Goal: Task Accomplishment & Management: Complete application form

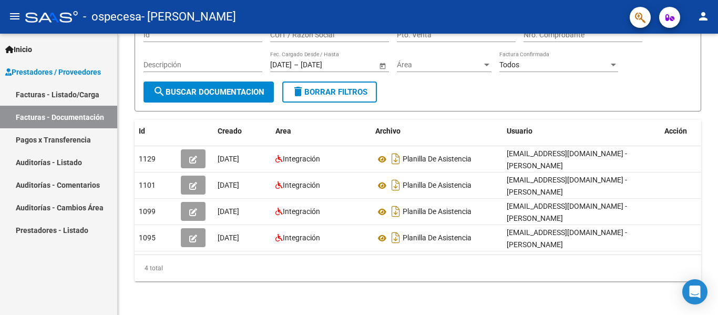
click at [79, 142] on link "Pagos x Transferencia" at bounding box center [58, 139] width 117 height 23
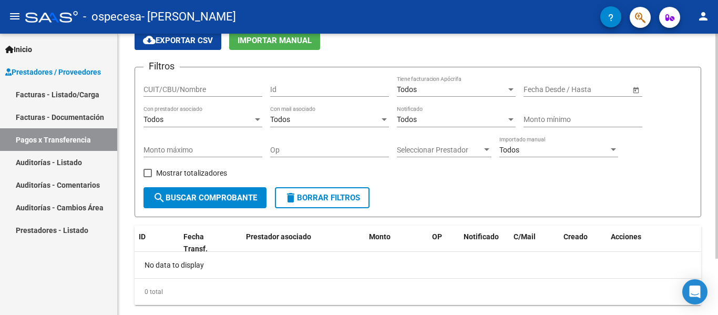
scroll to position [70, 0]
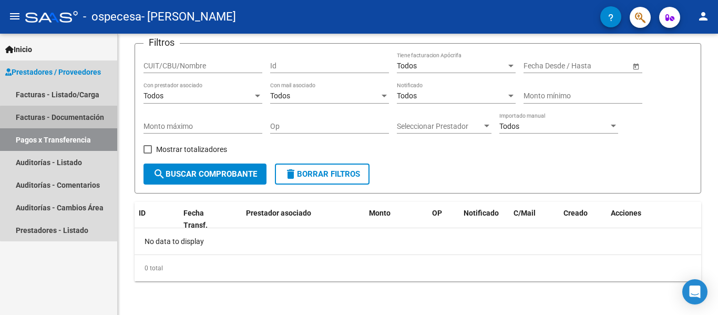
click at [63, 120] on link "Facturas - Documentación" at bounding box center [58, 117] width 117 height 23
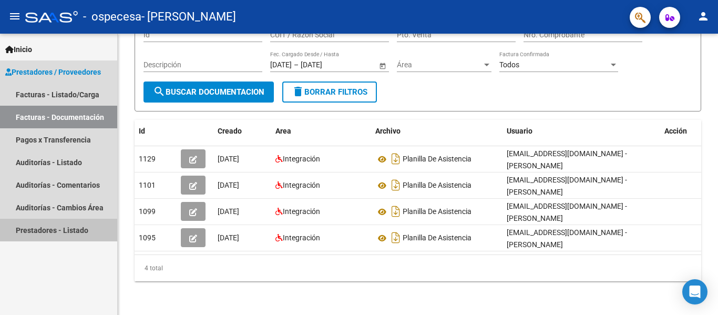
click at [62, 224] on link "Prestadores - Listado" at bounding box center [58, 230] width 117 height 23
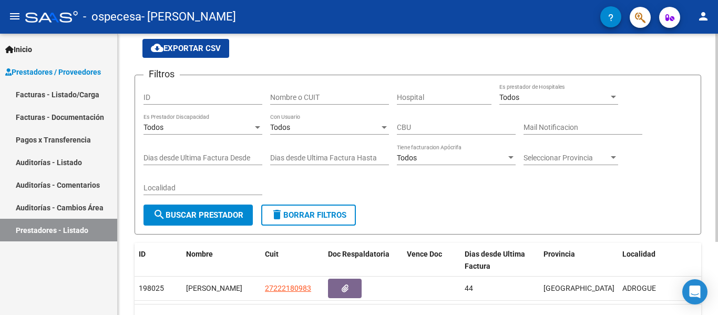
scroll to position [98, 0]
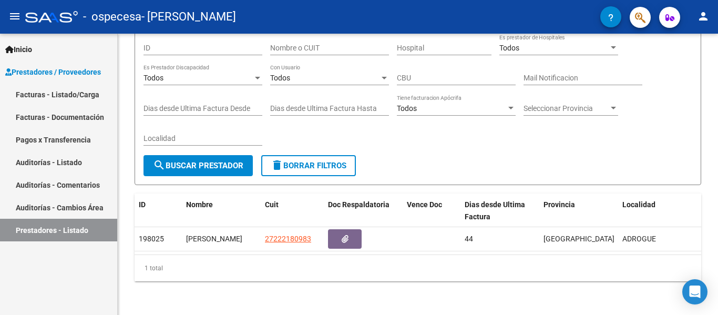
click at [80, 202] on link "Auditorías - Cambios Área" at bounding box center [58, 207] width 117 height 23
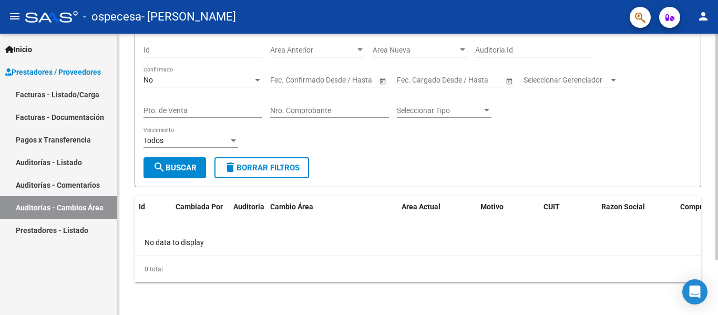
scroll to position [68, 0]
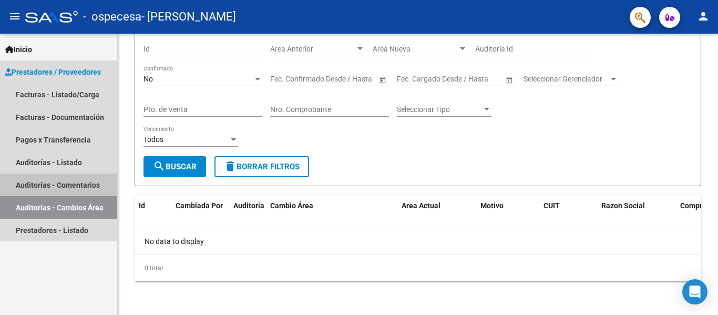
click at [40, 180] on link "Auditorías - Comentarios" at bounding box center [58, 185] width 117 height 23
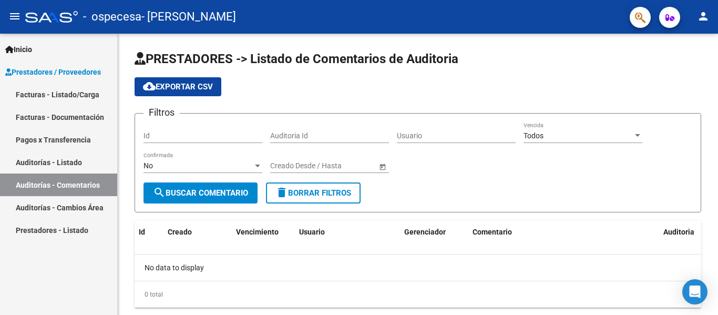
click at [51, 166] on link "Auditorías - Listado" at bounding box center [58, 162] width 117 height 23
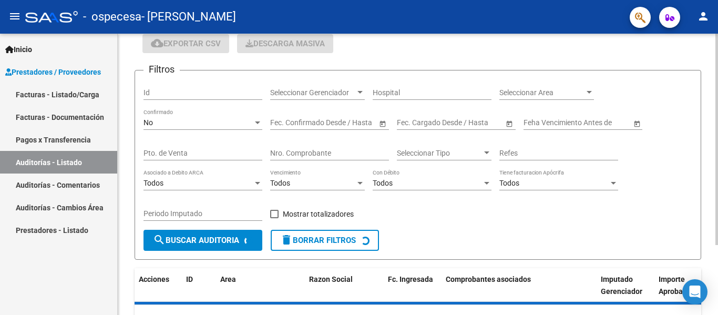
scroll to position [93, 0]
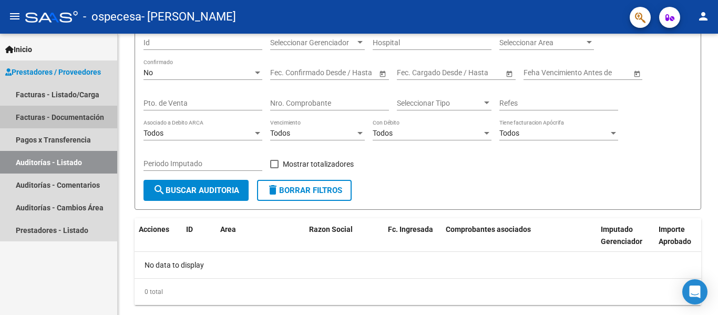
click at [53, 120] on link "Facturas - Documentación" at bounding box center [58, 117] width 117 height 23
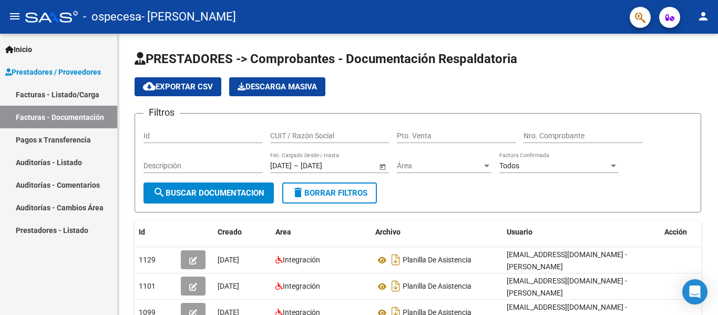
click at [55, 101] on link "Facturas - Listado/Carga" at bounding box center [58, 94] width 117 height 23
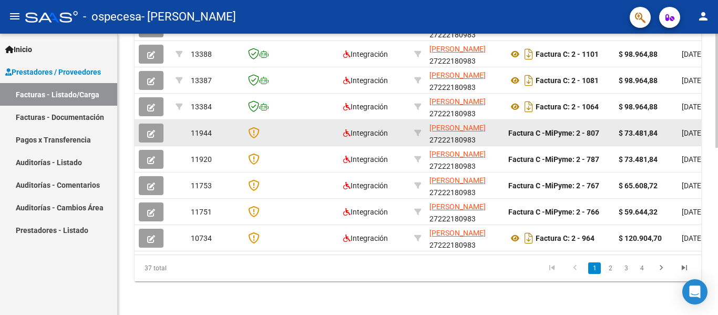
click at [202, 129] on span "11944" at bounding box center [201, 133] width 21 height 8
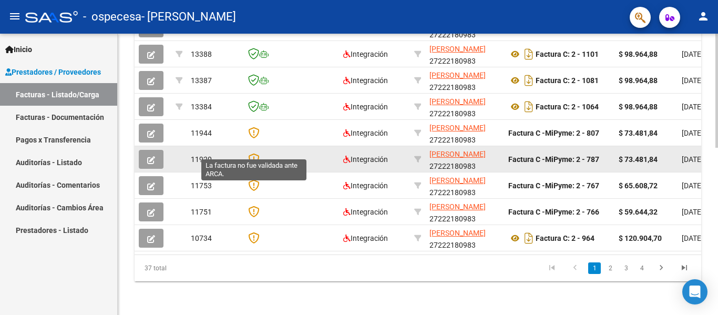
click at [257, 153] on icon at bounding box center [253, 159] width 11 height 12
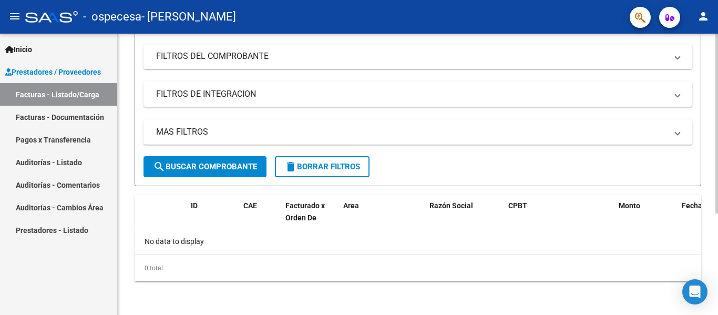
scroll to position [159, 0]
click at [92, 139] on link "Pagos x Transferencia" at bounding box center [58, 139] width 117 height 23
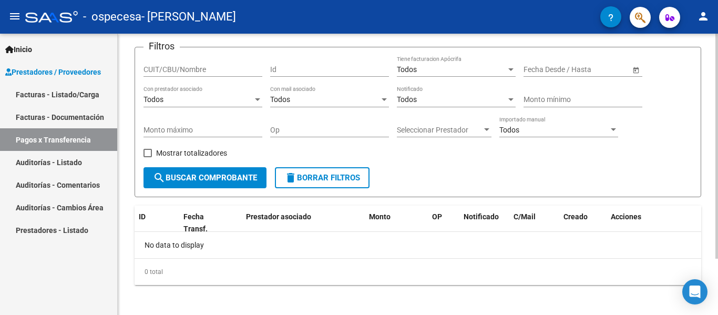
scroll to position [70, 0]
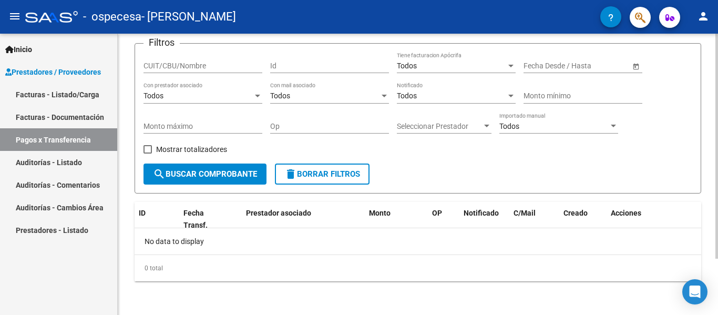
click at [195, 172] on span "search Buscar Comprobante" at bounding box center [205, 173] width 104 height 9
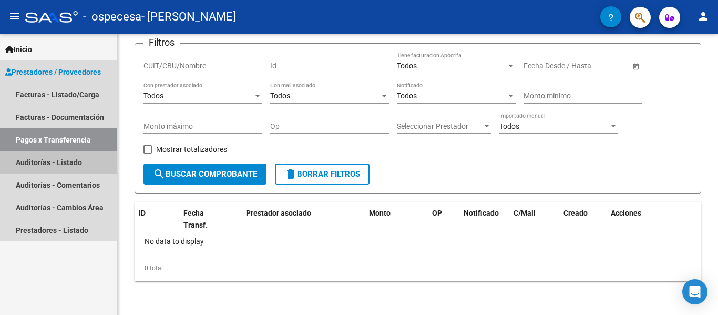
click at [60, 158] on link "Auditorías - Listado" at bounding box center [58, 162] width 117 height 23
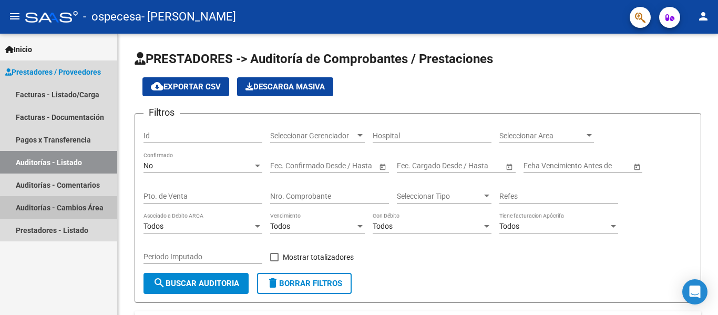
click at [68, 217] on link "Auditorías - Cambios Área" at bounding box center [58, 207] width 117 height 23
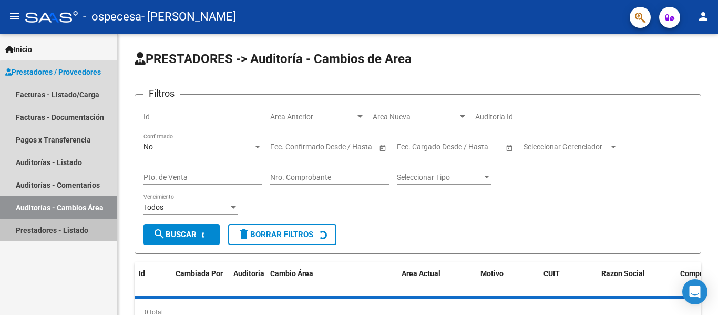
click at [64, 231] on link "Prestadores - Listado" at bounding box center [58, 230] width 117 height 23
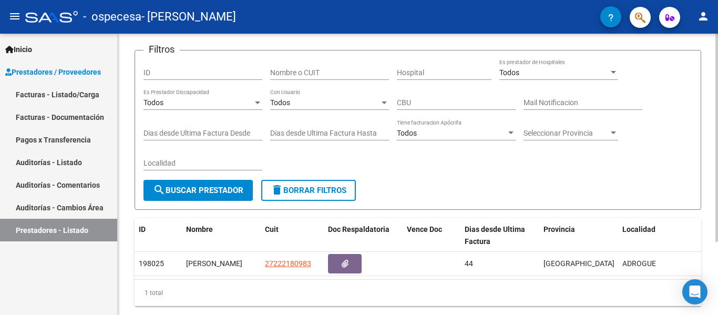
scroll to position [98, 0]
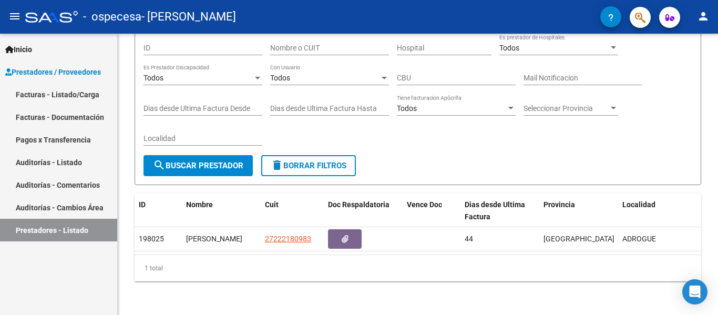
click at [70, 198] on link "Auditorías - Cambios Área" at bounding box center [58, 207] width 117 height 23
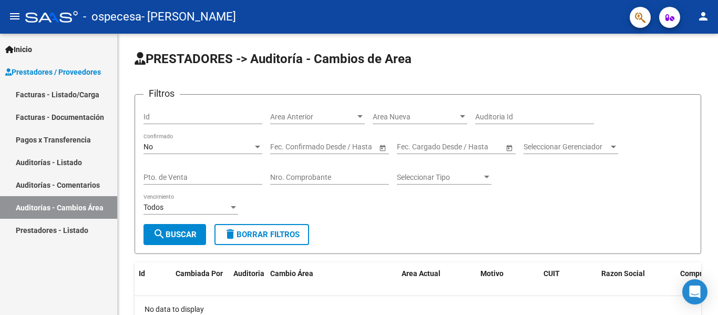
click at [72, 146] on link "Pagos x Transferencia" at bounding box center [58, 139] width 117 height 23
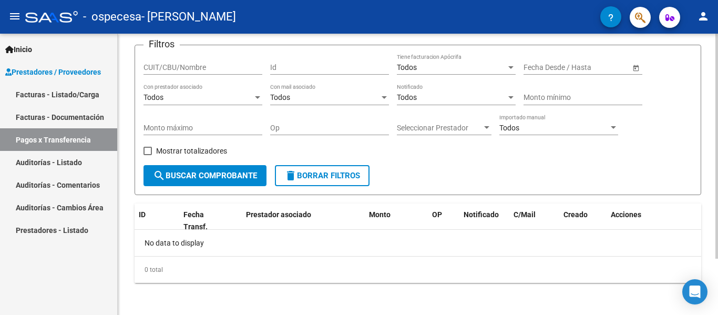
scroll to position [70, 0]
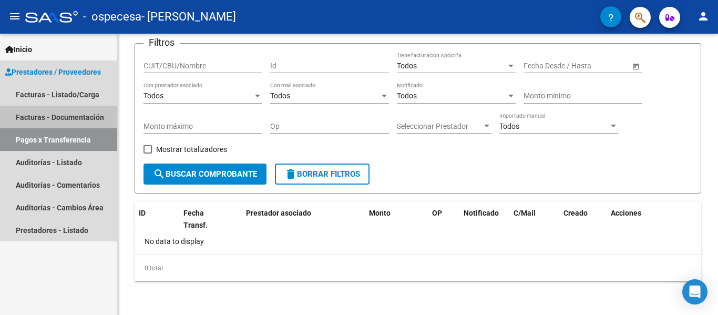
click at [63, 111] on link "Facturas - Documentación" at bounding box center [58, 117] width 117 height 23
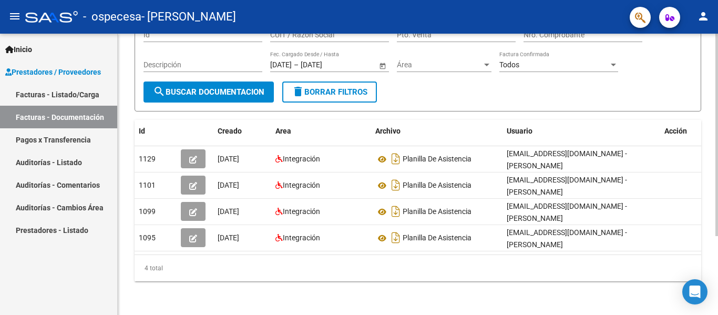
scroll to position [109, 0]
click at [77, 96] on link "Facturas - Listado/Carga" at bounding box center [58, 94] width 117 height 23
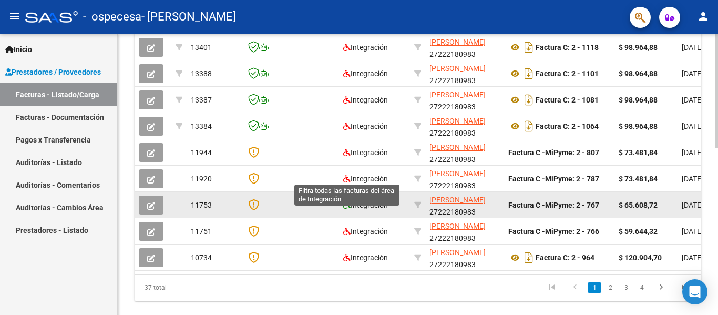
scroll to position [360, 0]
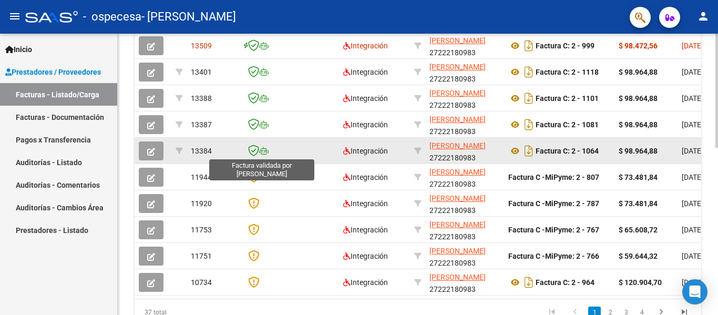
click at [258, 148] on icon at bounding box center [253, 151] width 11 height 12
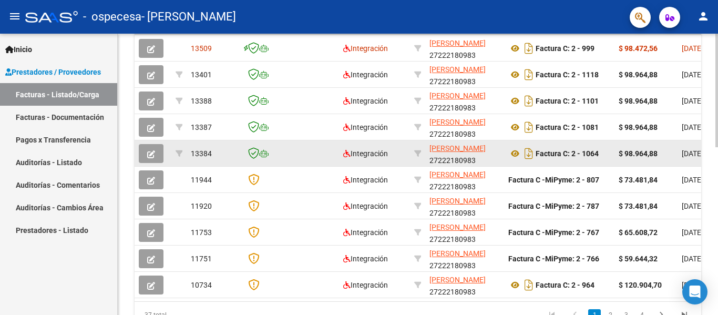
scroll to position [362, 0]
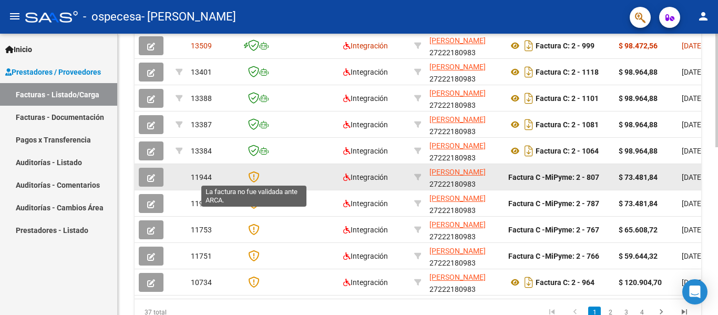
click at [256, 174] on icon at bounding box center [253, 177] width 11 height 12
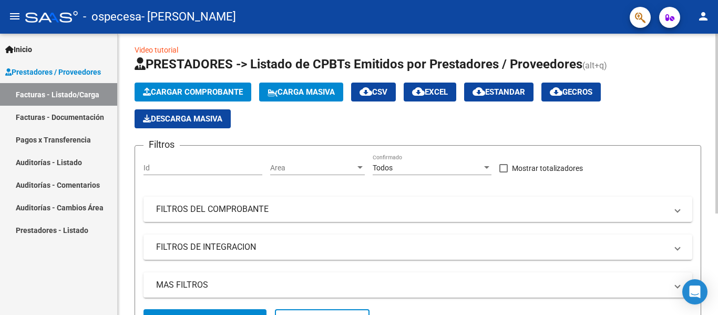
scroll to position [0, 0]
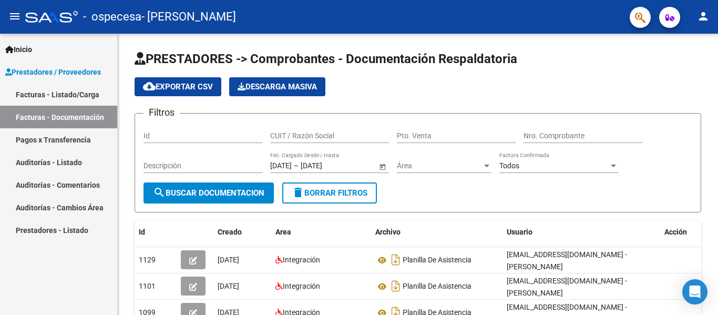
click at [68, 140] on link "Pagos x Transferencia" at bounding box center [58, 139] width 117 height 23
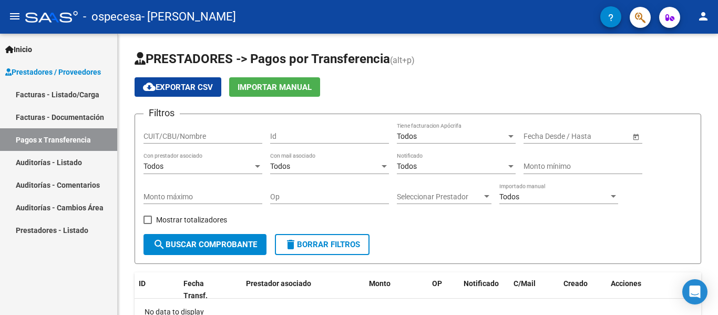
click at [70, 157] on link "Auditorías - Listado" at bounding box center [58, 162] width 117 height 23
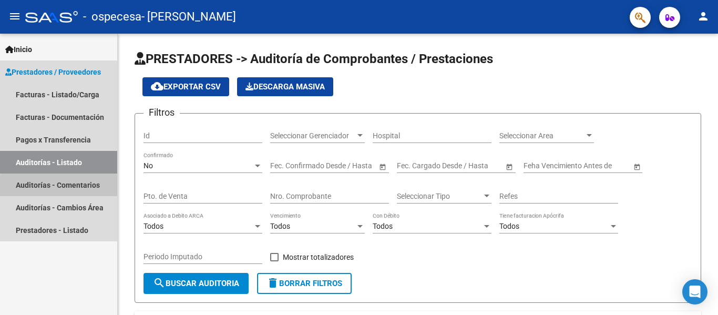
click at [80, 188] on link "Auditorías - Comentarios" at bounding box center [58, 185] width 117 height 23
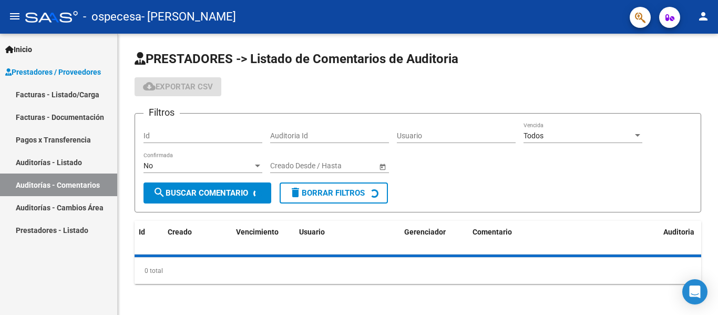
click at [78, 216] on link "Auditorías - Cambios Área" at bounding box center [58, 207] width 117 height 23
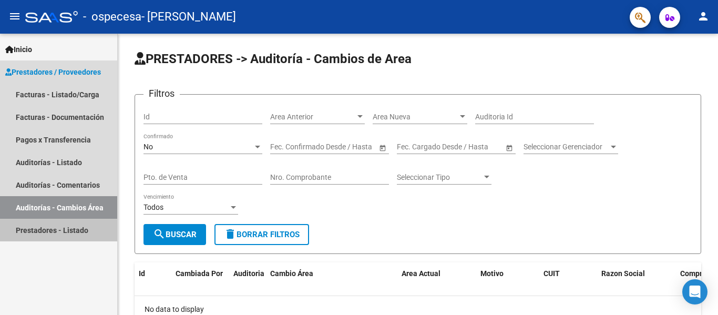
click at [76, 239] on link "Prestadores - Listado" at bounding box center [58, 230] width 117 height 23
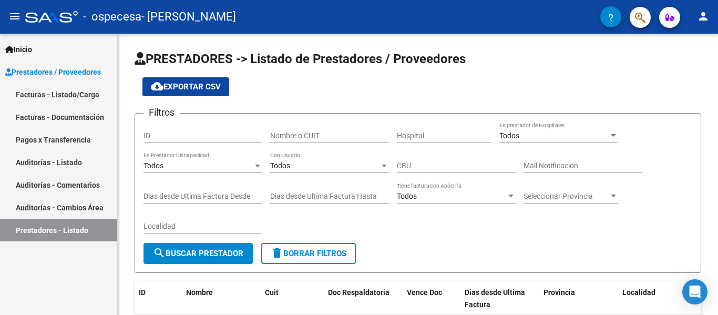
click at [79, 131] on link "Pagos x Transferencia" at bounding box center [58, 139] width 117 height 23
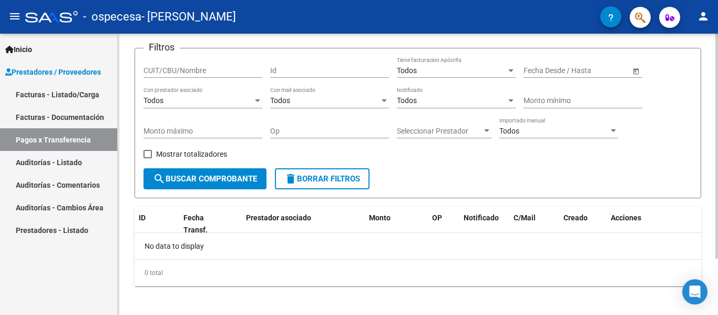
scroll to position [70, 0]
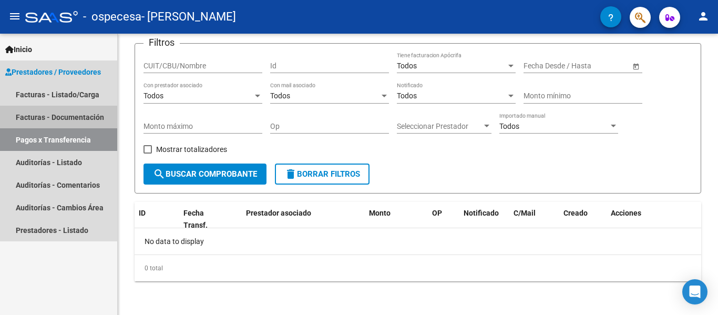
click at [105, 114] on link "Facturas - Documentación" at bounding box center [58, 117] width 117 height 23
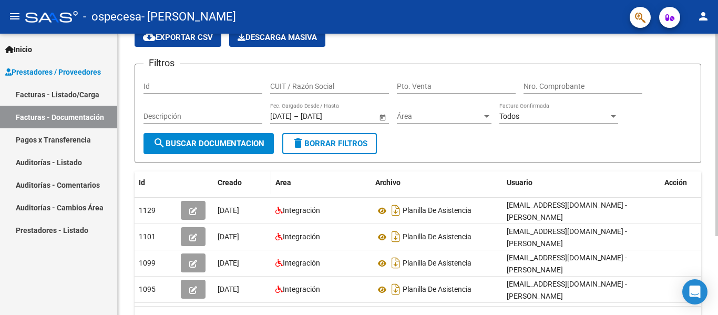
scroll to position [109, 0]
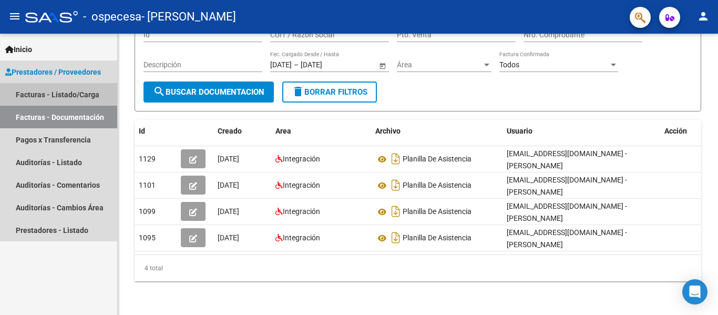
click at [63, 95] on link "Facturas - Listado/Carga" at bounding box center [58, 94] width 117 height 23
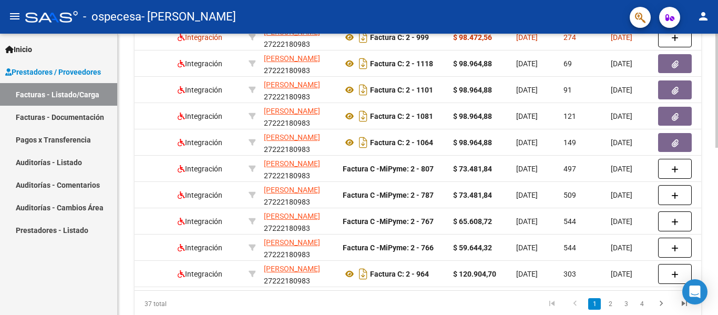
scroll to position [0, 164]
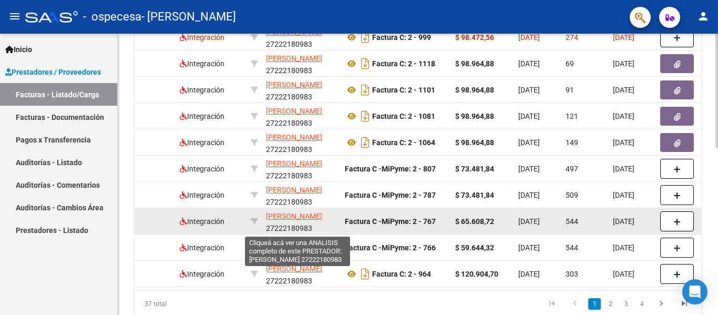
click at [279, 220] on span "[PERSON_NAME]" at bounding box center [294, 216] width 56 height 8
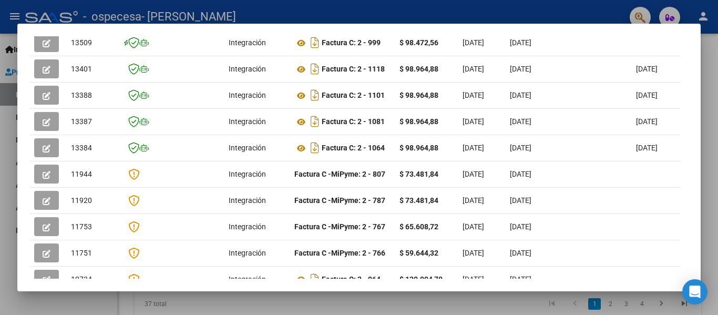
scroll to position [359, 0]
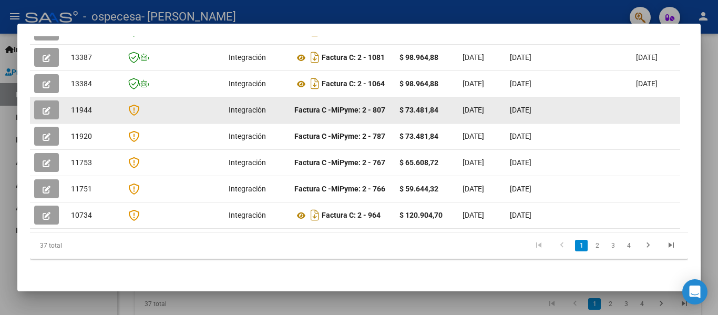
click at [83, 112] on span "11944" at bounding box center [81, 110] width 21 height 8
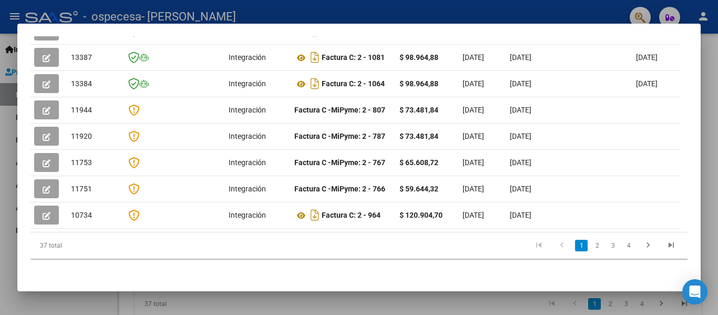
click at [705, 67] on div at bounding box center [359, 157] width 718 height 315
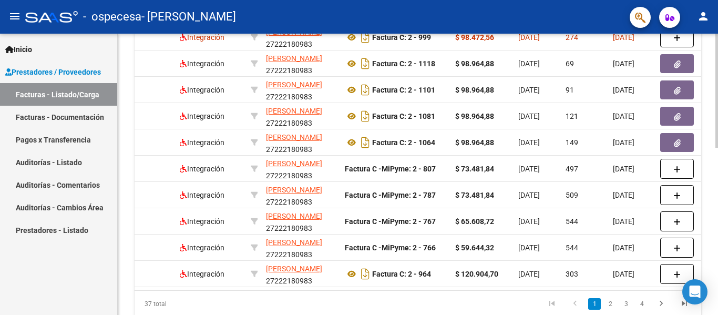
scroll to position [0, 0]
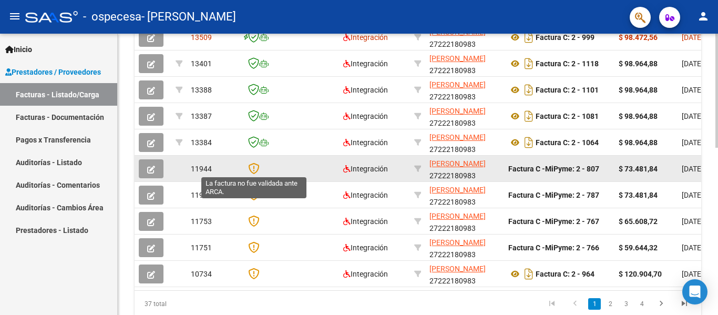
click at [248, 168] on icon at bounding box center [253, 169] width 11 height 12
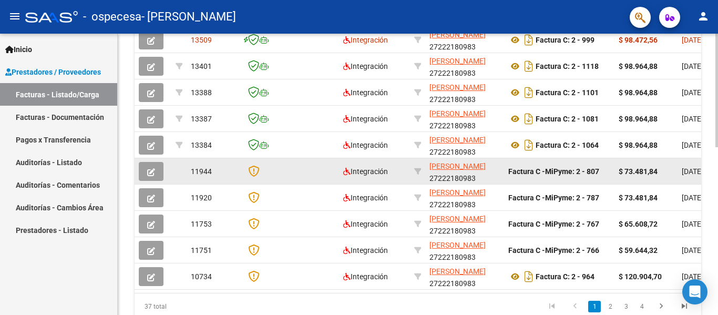
scroll to position [371, 0]
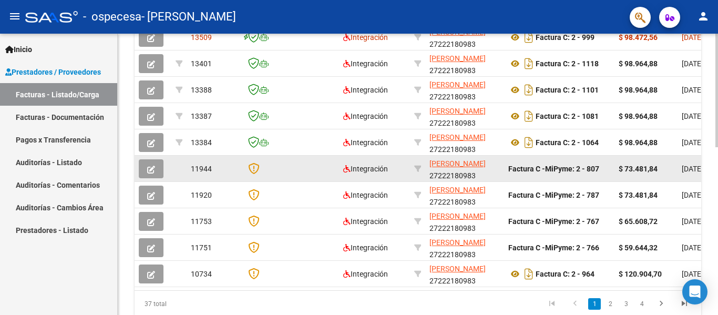
click at [250, 169] on icon at bounding box center [253, 169] width 11 height 12
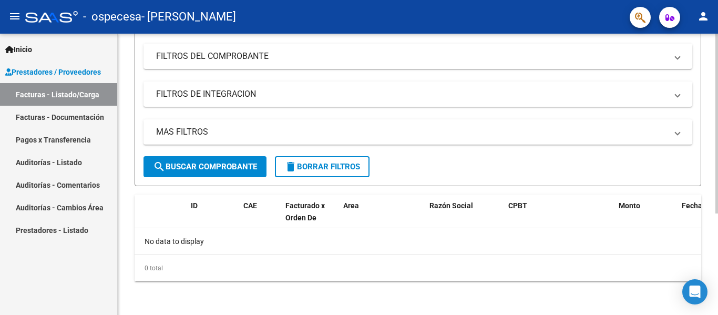
scroll to position [159, 0]
click at [230, 59] on mat-panel-title "FILTROS DEL COMPROBANTE" at bounding box center [411, 56] width 511 height 12
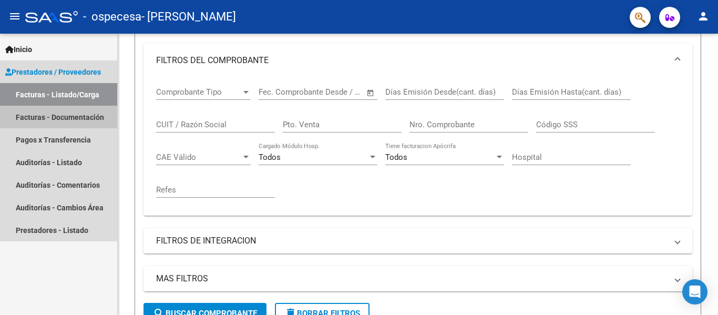
drag, startPoint x: 76, startPoint y: 119, endPoint x: 76, endPoint y: 111, distance: 7.9
click at [76, 119] on link "Facturas - Documentación" at bounding box center [58, 117] width 117 height 23
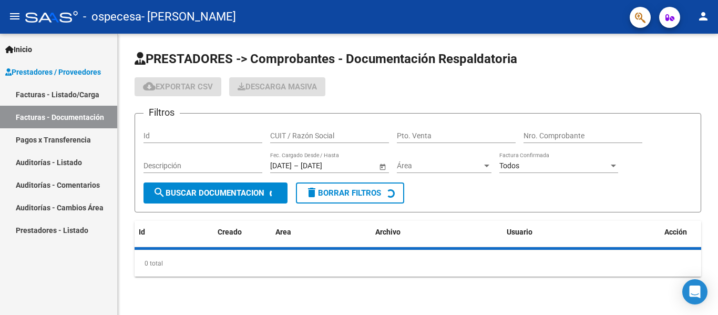
click at [70, 62] on link "Prestadores / Proveedores" at bounding box center [58, 71] width 117 height 23
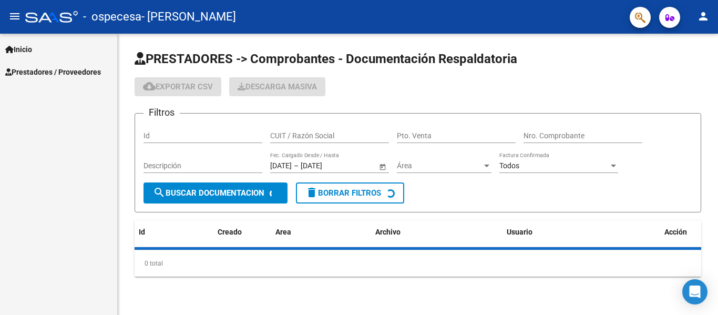
click at [66, 55] on link "Inicio" at bounding box center [58, 49] width 117 height 23
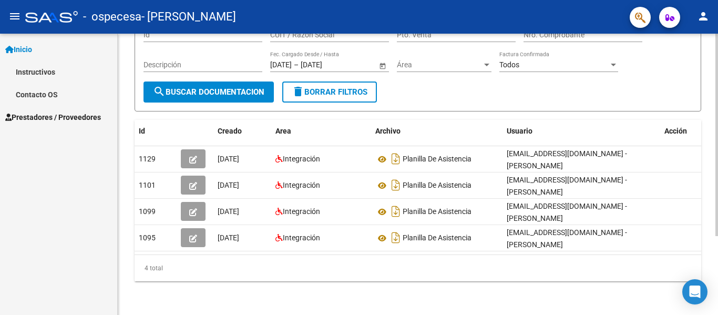
scroll to position [109, 0]
click at [54, 46] on link "Inicio" at bounding box center [58, 49] width 117 height 23
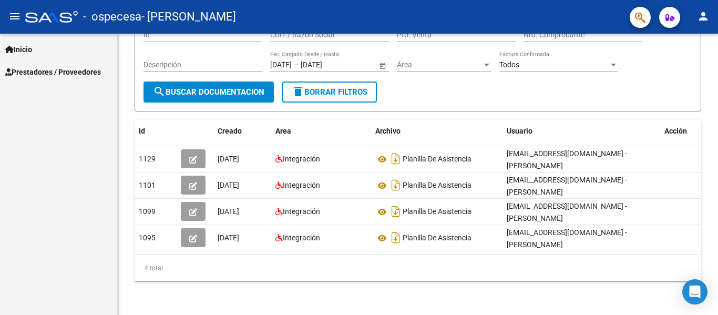
click at [68, 78] on link "Prestadores / Proveedores" at bounding box center [58, 71] width 117 height 23
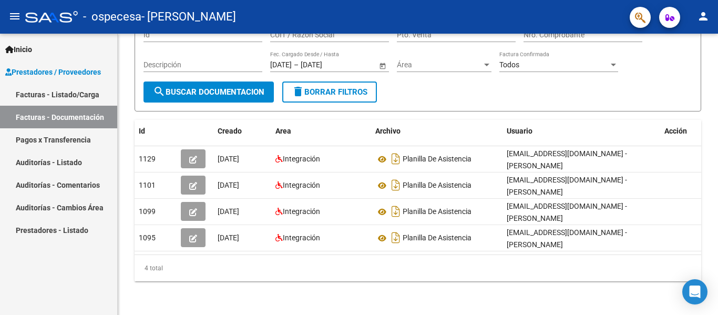
click at [95, 145] on link "Pagos x Transferencia" at bounding box center [58, 139] width 117 height 23
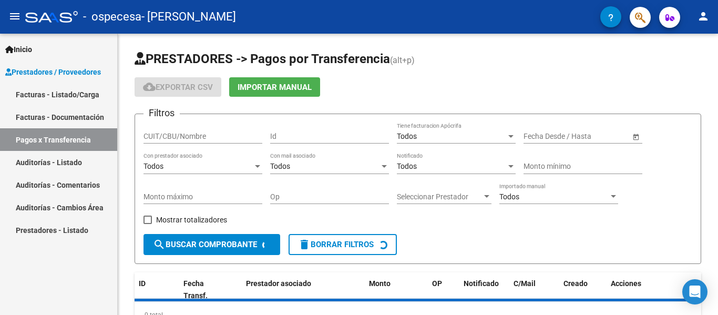
click at [71, 113] on link "Facturas - Documentación" at bounding box center [58, 117] width 117 height 23
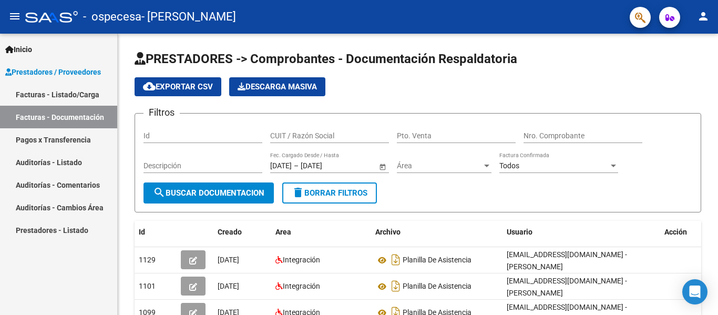
click at [72, 95] on link "Facturas - Listado/Carga" at bounding box center [58, 94] width 117 height 23
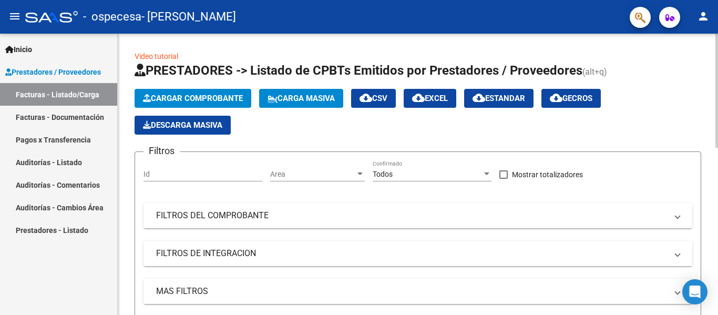
click at [189, 98] on span "Cargar Comprobante" at bounding box center [193, 98] width 100 height 9
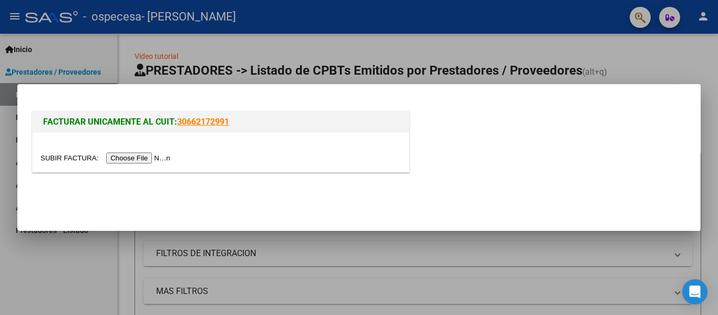
click at [141, 156] on input "file" at bounding box center [106, 158] width 133 height 11
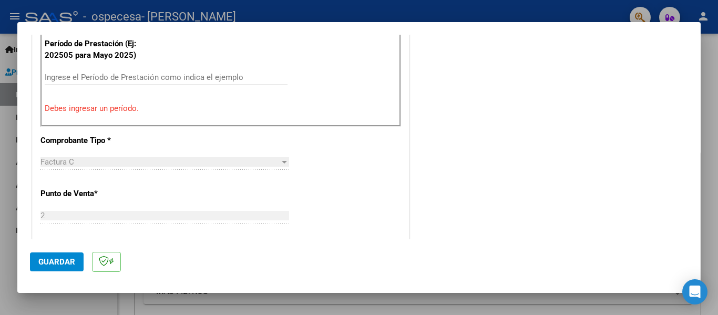
scroll to position [316, 0]
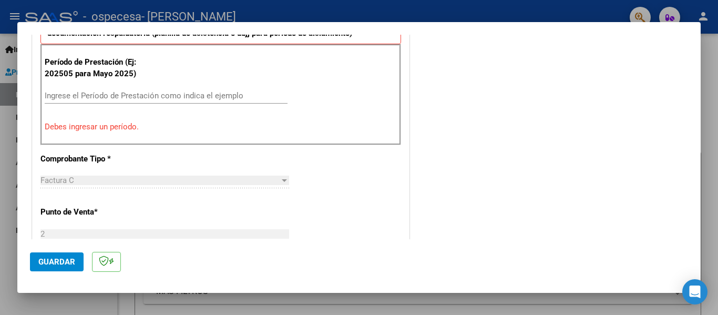
click at [120, 97] on input "Ingrese el Período de Prestación como indica el ejemplo" at bounding box center [166, 95] width 243 height 9
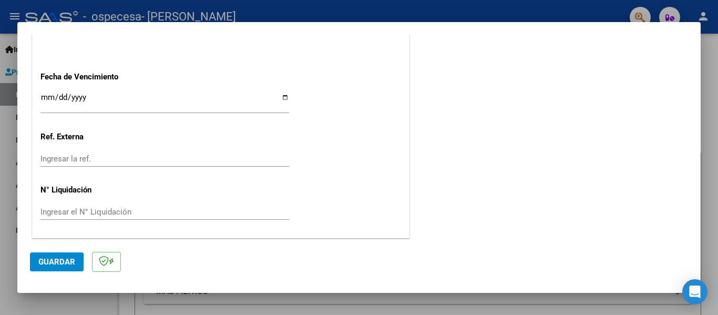
scroll to position [721, 0]
type input "202507"
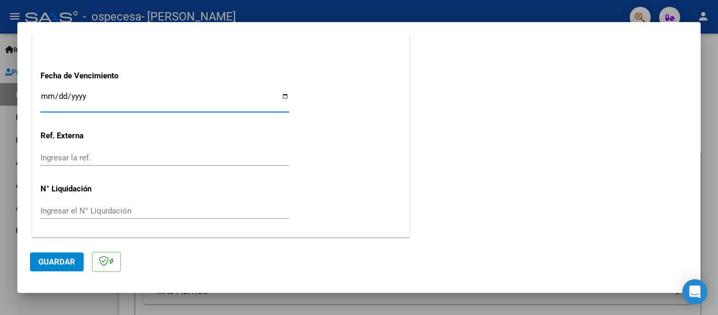
click at [117, 93] on input "Ingresar la fecha" at bounding box center [164, 100] width 249 height 17
click at [90, 99] on input "Ingresar la fecha" at bounding box center [164, 100] width 249 height 17
click at [60, 96] on input "Ingresar la fecha" at bounding box center [164, 100] width 249 height 17
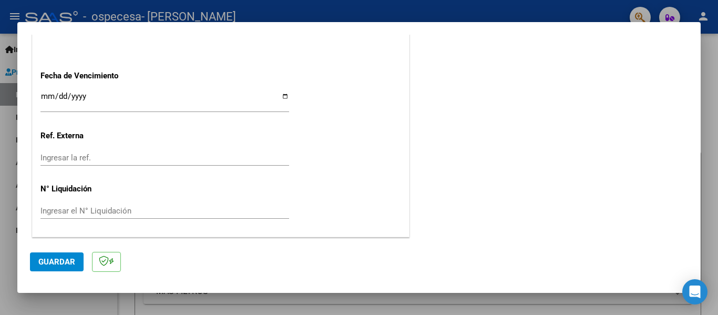
click at [281, 94] on input "Ingresar la fecha" at bounding box center [164, 100] width 249 height 17
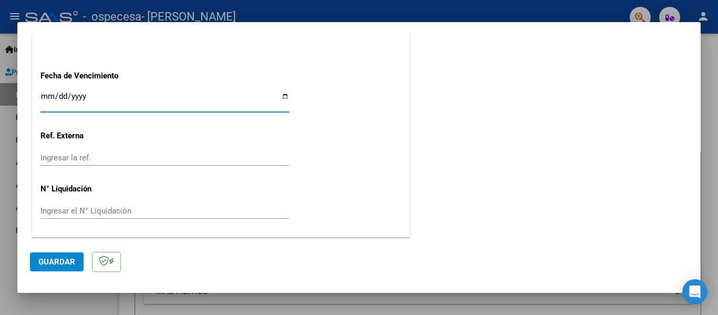
click at [284, 94] on input "[DATE]" at bounding box center [164, 100] width 249 height 17
type input "[DATE]"
click at [108, 152] on div "Ingresar la ref." at bounding box center [164, 158] width 249 height 16
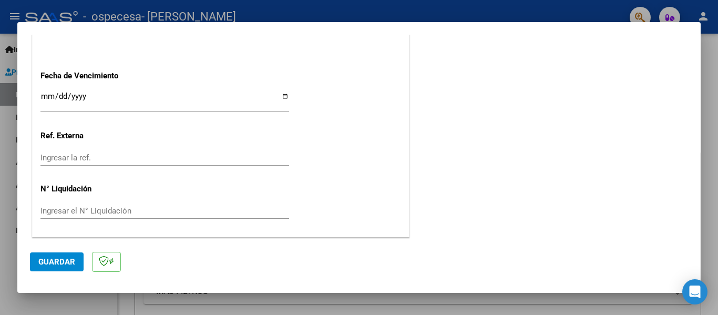
click at [86, 204] on div "Ingresar el N° Liquidación" at bounding box center [164, 211] width 249 height 16
click at [75, 214] on input "Ingresar el N° Liquidación" at bounding box center [164, 210] width 249 height 9
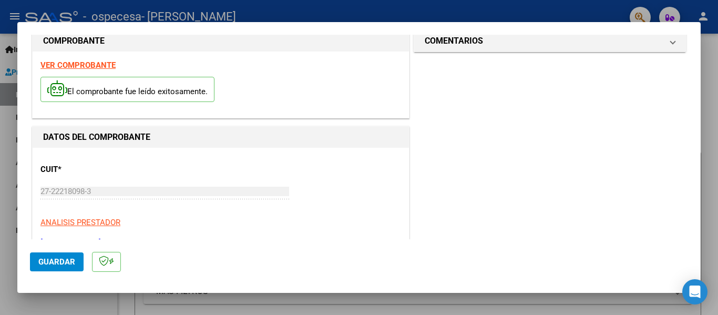
scroll to position [0, 0]
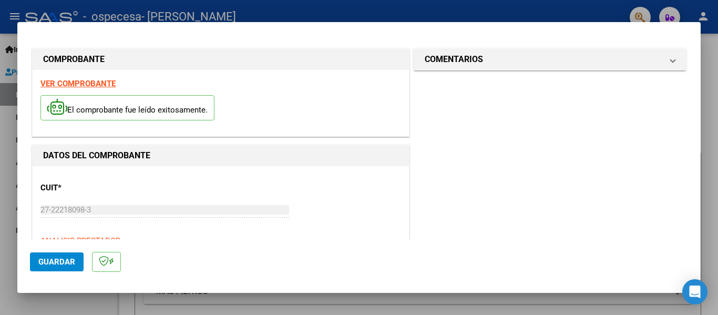
click at [68, 259] on span "Guardar" at bounding box center [56, 261] width 37 height 9
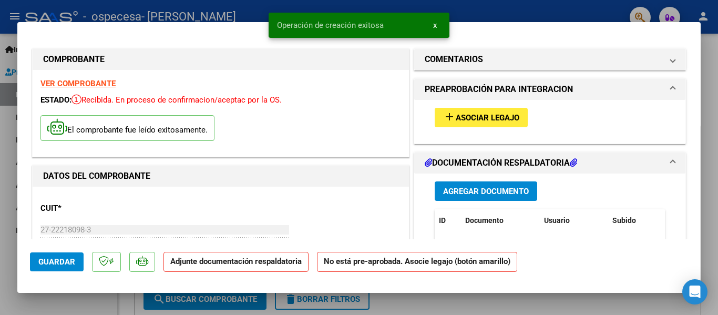
click at [482, 120] on span "Asociar Legajo" at bounding box center [488, 117] width 64 height 9
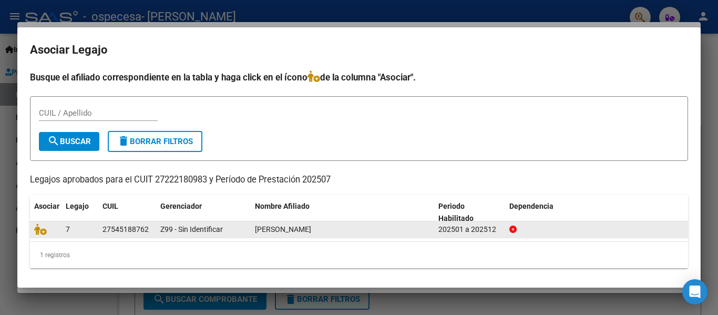
click at [151, 229] on div "27545188762" at bounding box center [127, 230] width 49 height 12
click at [46, 229] on icon at bounding box center [40, 230] width 13 height 12
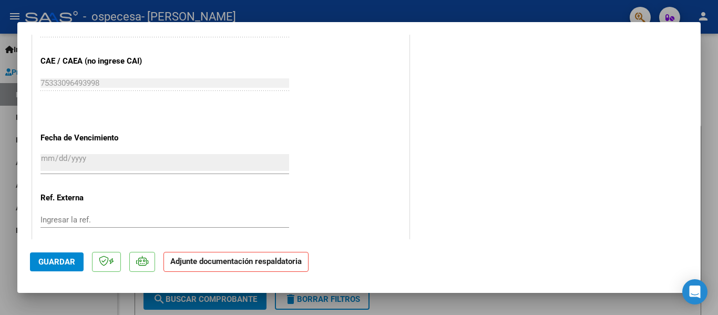
scroll to position [579, 0]
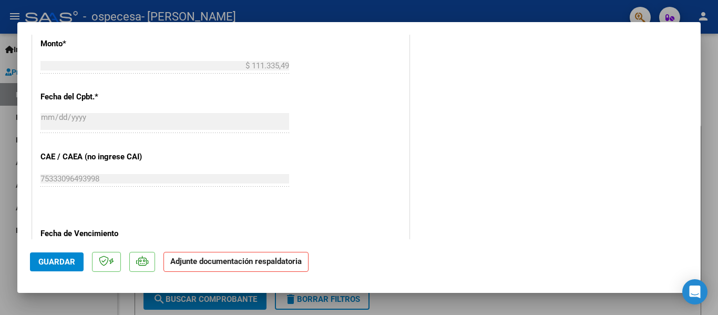
click at [233, 261] on strong "Adjunte documentación respaldatoria" at bounding box center [235, 261] width 131 height 9
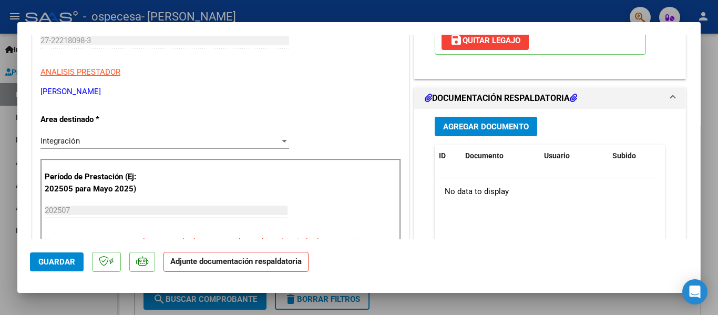
scroll to position [158, 0]
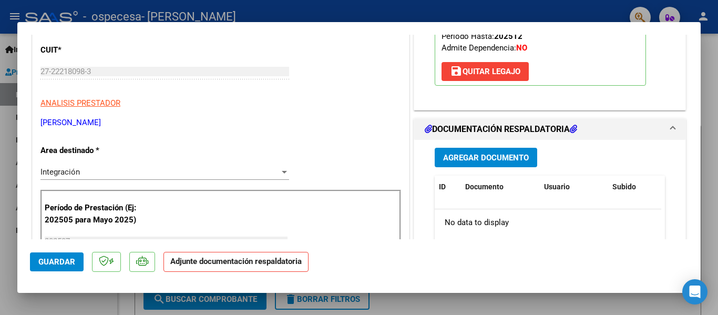
click at [471, 154] on span "Agregar Documento" at bounding box center [486, 157] width 86 height 9
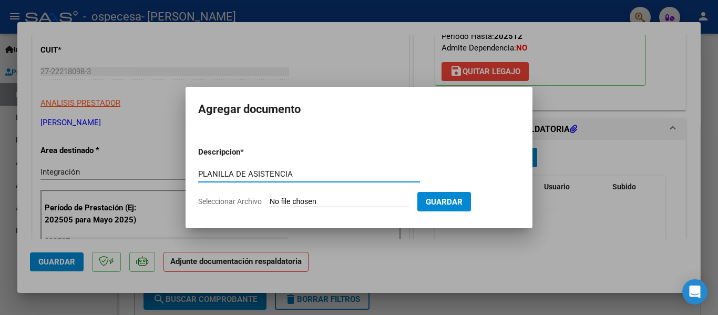
type input "PLANILLA DE ASISTENCIA"
click at [310, 206] on input "Seleccionar Archivo" at bounding box center [339, 202] width 139 height 10
type input "C:\fakepath\[PERSON_NAME] TO JULIO PLAN.pdf"
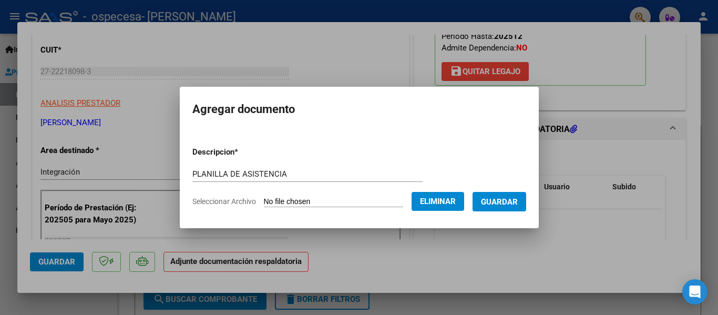
click at [497, 192] on button "Guardar" at bounding box center [500, 201] width 54 height 19
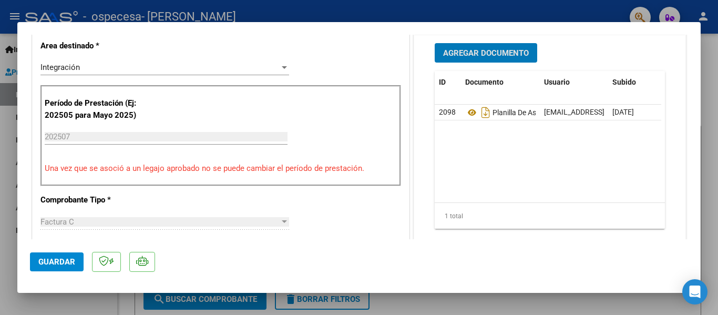
scroll to position [473, 0]
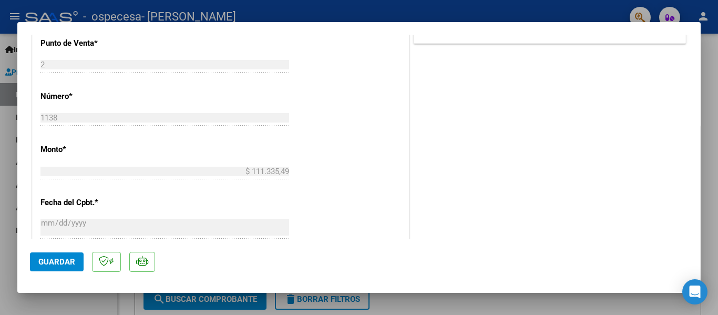
click at [70, 253] on button "Guardar" at bounding box center [57, 261] width 54 height 19
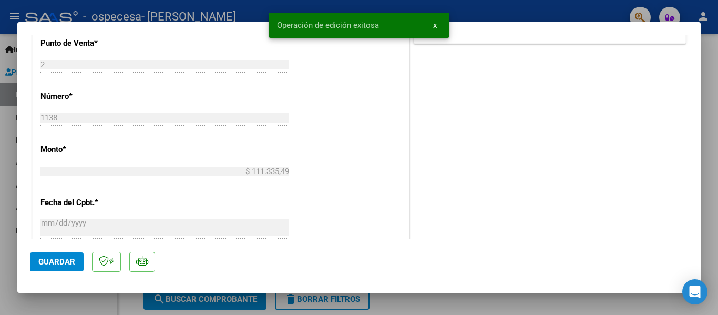
click at [701, 79] on div at bounding box center [359, 157] width 718 height 315
type input "$ 0,00"
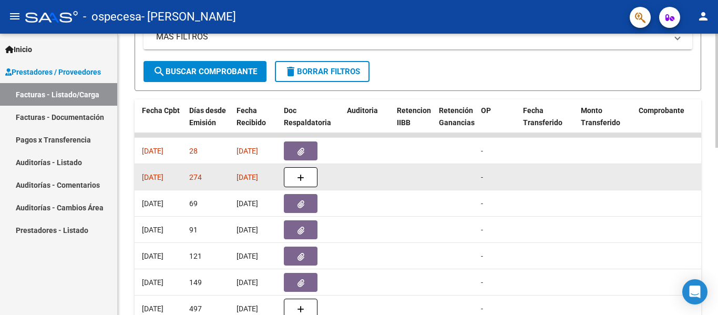
scroll to position [412, 0]
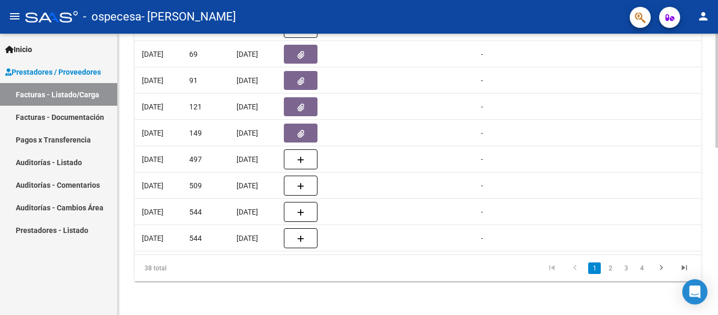
drag, startPoint x: 331, startPoint y: 246, endPoint x: 294, endPoint y: 251, distance: 37.2
click at [294, 251] on datatable-body "14410 Integración [PERSON_NAME] 27222180983 Factura C: 2 - 1138 $ 111.335,49 [D…" at bounding box center [418, 119] width 567 height 271
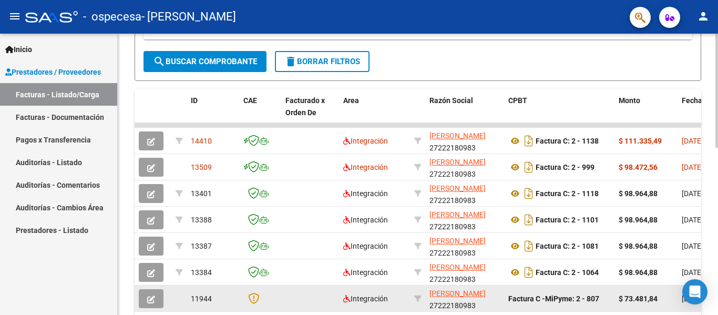
scroll to position [255, 0]
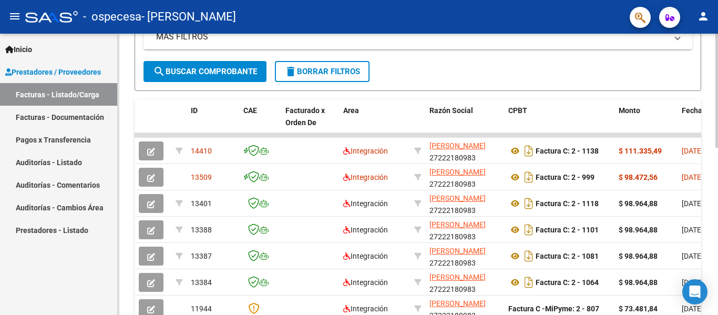
click at [213, 68] on span "search Buscar Comprobante" at bounding box center [205, 71] width 104 height 9
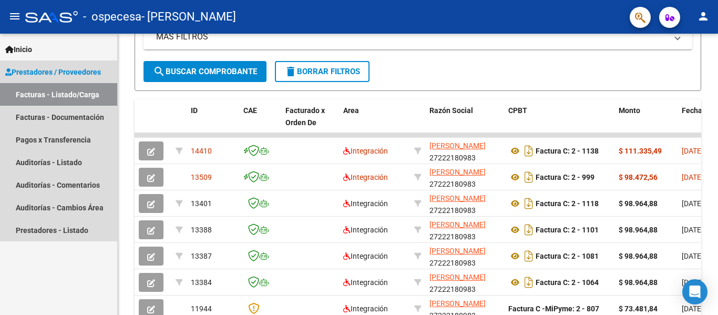
click at [72, 90] on link "Facturas - Listado/Carga" at bounding box center [58, 94] width 117 height 23
click at [74, 76] on span "Prestadores / Proveedores" at bounding box center [53, 72] width 96 height 12
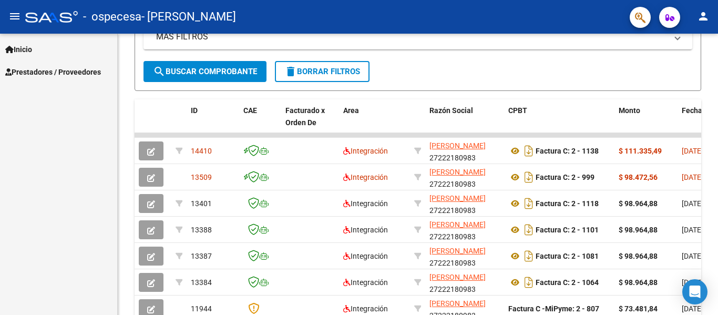
click at [69, 73] on span "Prestadores / Proveedores" at bounding box center [53, 72] width 96 height 12
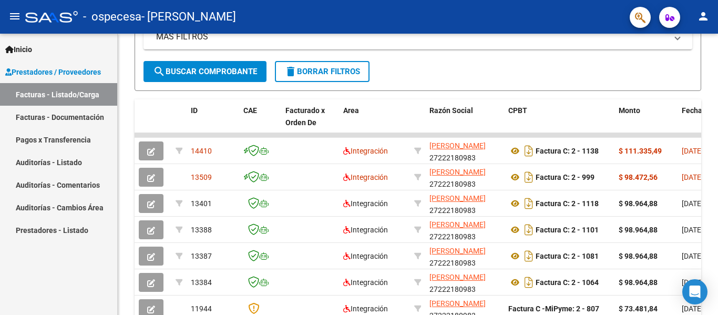
click at [62, 105] on link "Facturas - Listado/Carga" at bounding box center [58, 94] width 117 height 23
click at [78, 112] on link "Facturas - Documentación" at bounding box center [58, 117] width 117 height 23
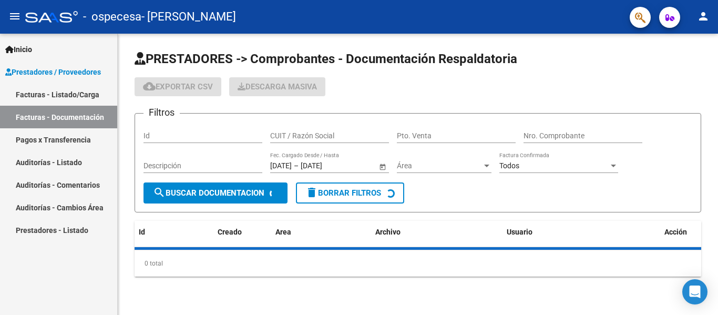
click at [76, 100] on link "Facturas - Listado/Carga" at bounding box center [58, 94] width 117 height 23
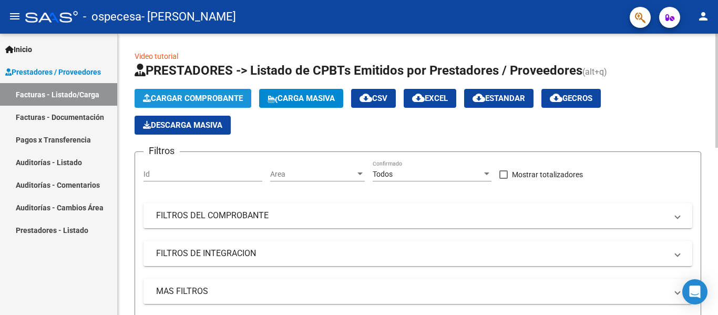
click at [210, 101] on span "Cargar Comprobante" at bounding box center [193, 98] width 100 height 9
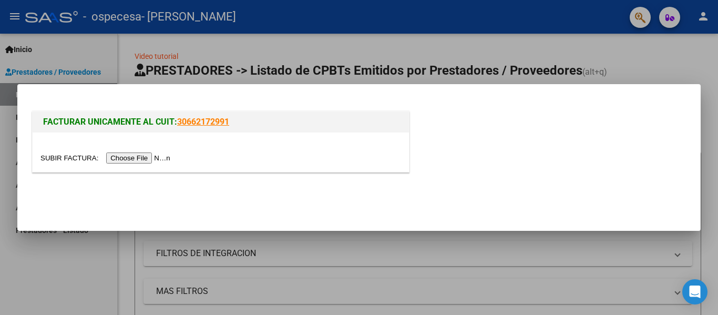
click at [161, 155] on input "file" at bounding box center [106, 158] width 133 height 11
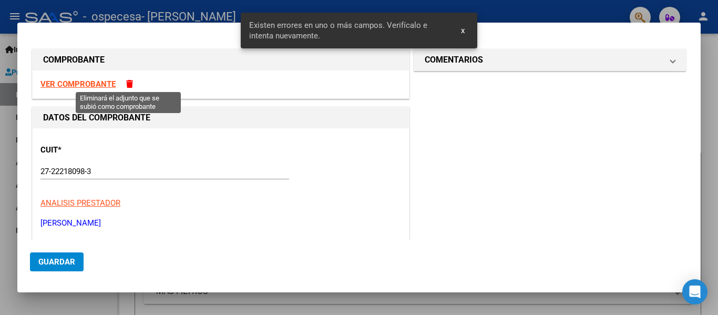
click at [127, 82] on span at bounding box center [129, 84] width 7 height 8
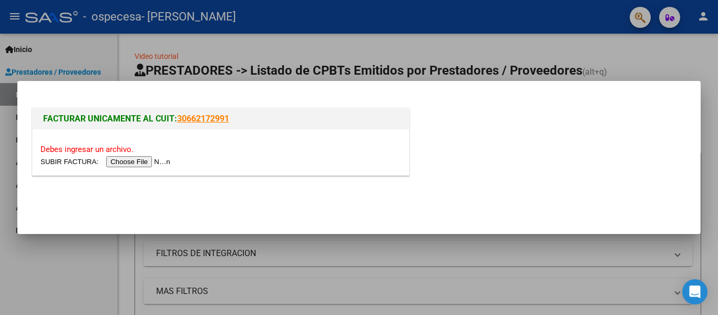
click at [149, 165] on input "file" at bounding box center [106, 161] width 133 height 11
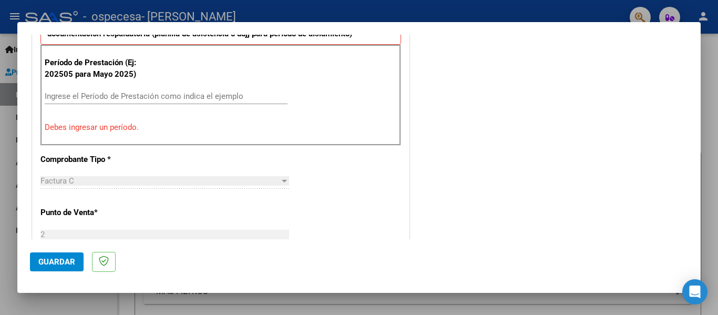
scroll to position [210, 0]
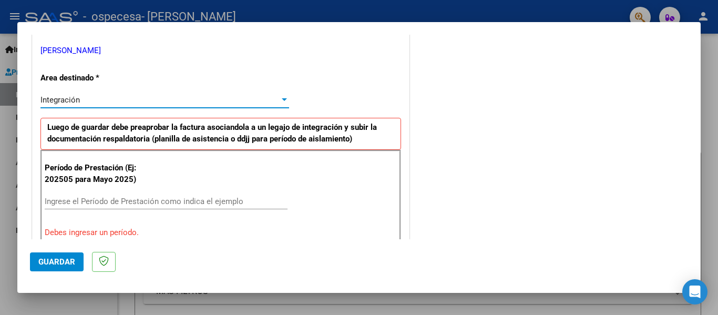
click at [73, 97] on span "Integración" at bounding box center [59, 99] width 39 height 9
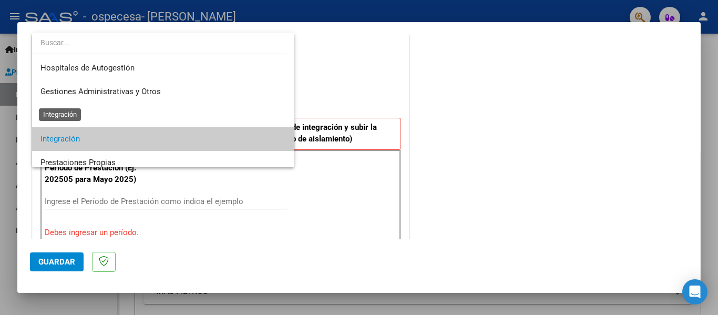
scroll to position [39, 0]
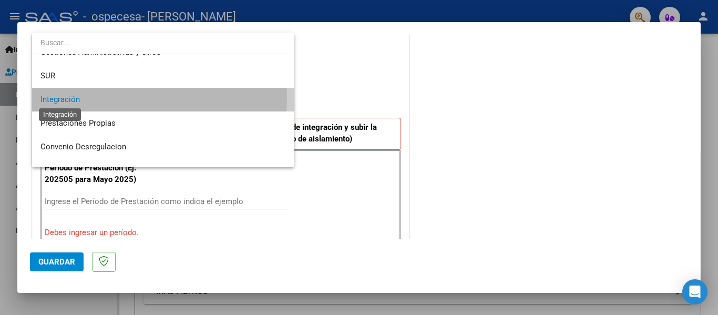
click at [73, 97] on span "Integración" at bounding box center [59, 99] width 39 height 9
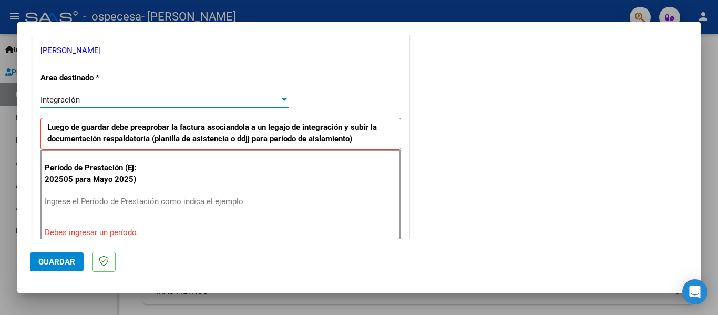
scroll to position [263, 0]
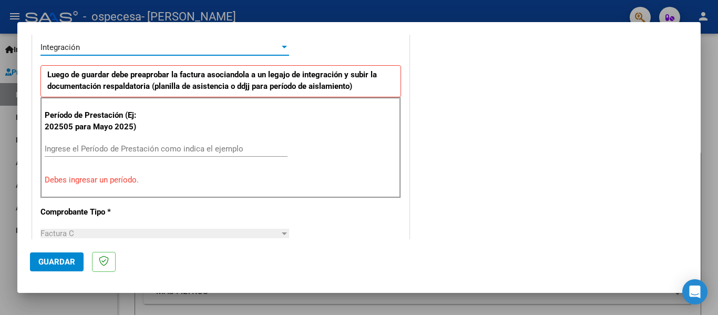
click at [112, 138] on div "Período de Prestación (Ej: 202505 para [DATE]) Ingrese el Período de Prestación…" at bounding box center [220, 147] width 361 height 101
click at [101, 144] on input "Ingrese el Período de Prestación como indica el ejemplo" at bounding box center [166, 148] width 243 height 9
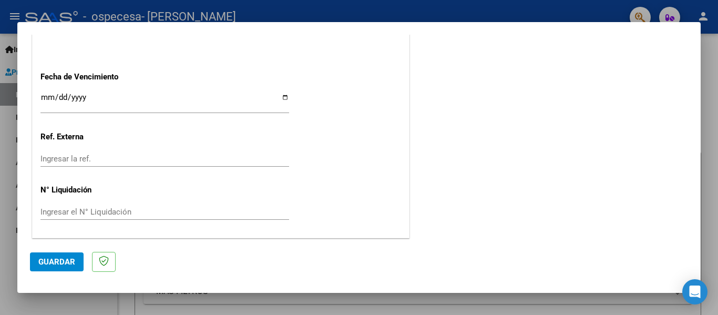
scroll to position [721, 0]
type input "202508"
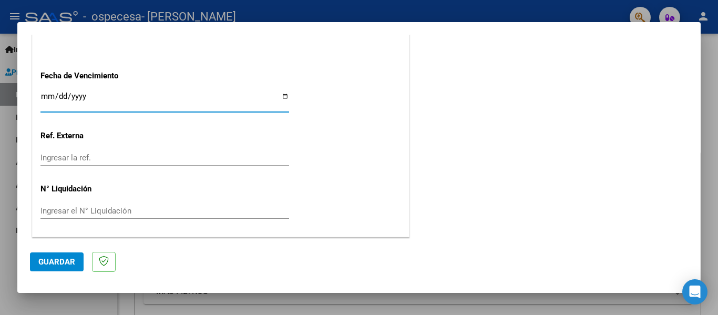
click at [93, 93] on input "Ingresar la fecha" at bounding box center [164, 100] width 249 height 17
click at [282, 95] on input "Ingresar la fecha" at bounding box center [164, 100] width 249 height 17
type input "[DATE]"
click at [63, 253] on button "Guardar" at bounding box center [57, 261] width 54 height 19
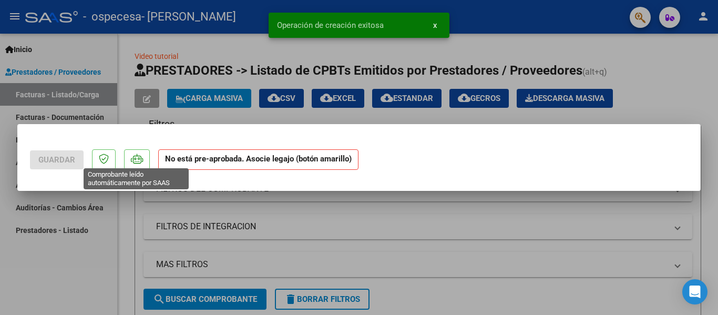
scroll to position [0, 0]
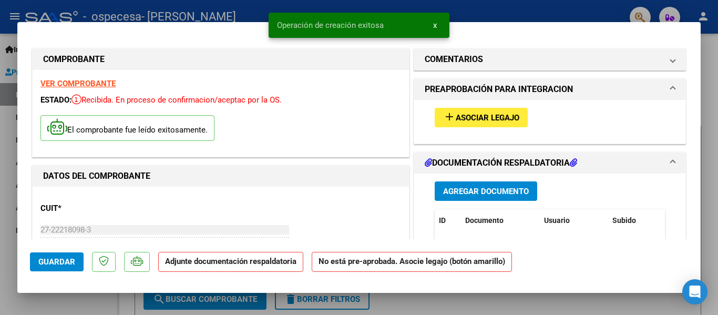
click at [480, 119] on span "Asociar Legajo" at bounding box center [488, 117] width 64 height 9
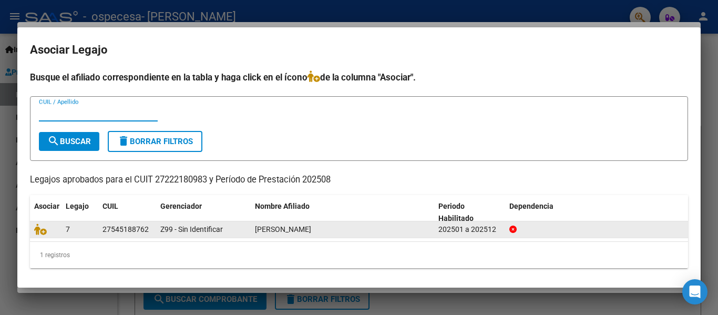
click at [65, 226] on datatable-body-cell "7" at bounding box center [80, 229] width 37 height 16
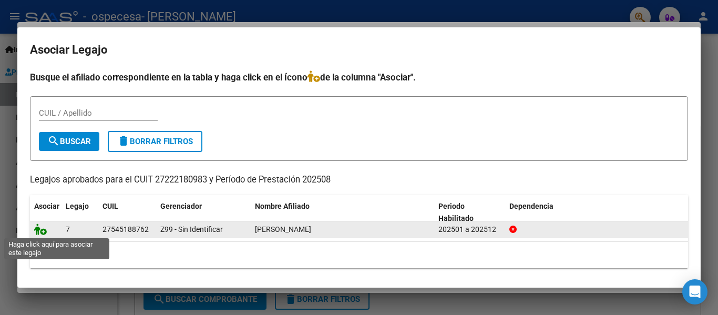
click at [39, 229] on icon at bounding box center [40, 230] width 13 height 12
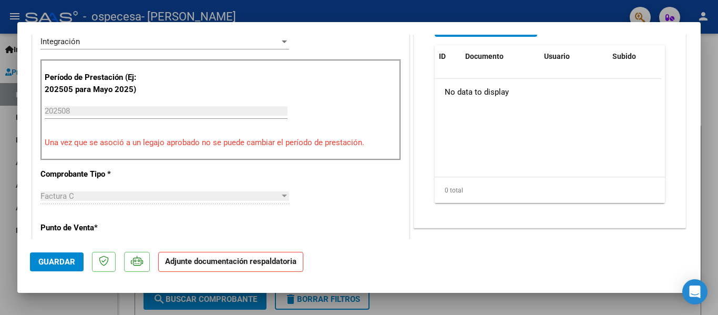
scroll to position [263, 0]
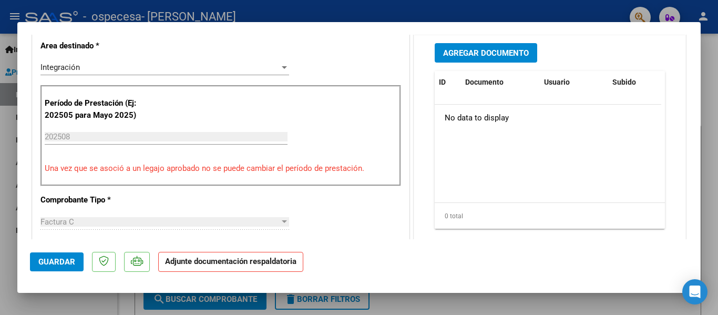
click at [226, 260] on strong "Adjunte documentación respaldatoria" at bounding box center [230, 261] width 131 height 9
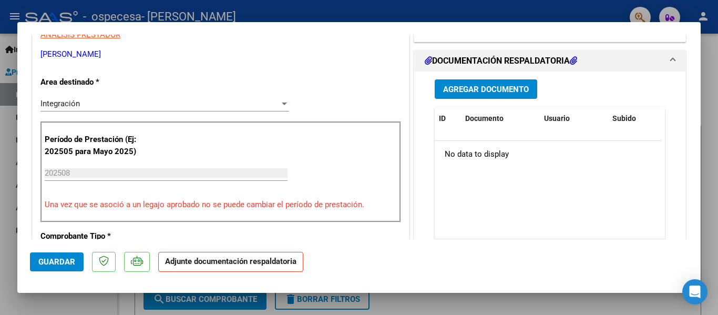
scroll to position [210, 0]
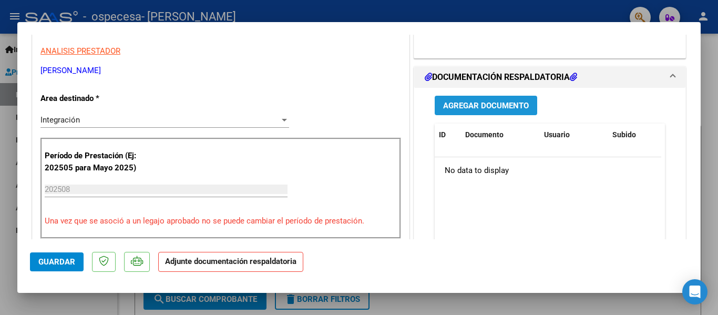
click at [470, 101] on span "Agregar Documento" at bounding box center [486, 105] width 86 height 9
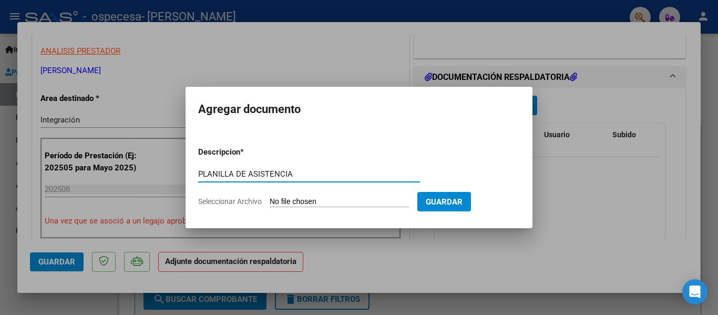
type input "PLANILLA DE ASISTENCIA"
click at [347, 200] on input "Seleccionar Archivo" at bounding box center [339, 202] width 139 height 10
type input "C:\fakepath\[PERSON_NAME] AGO TO PLAN.pdf"
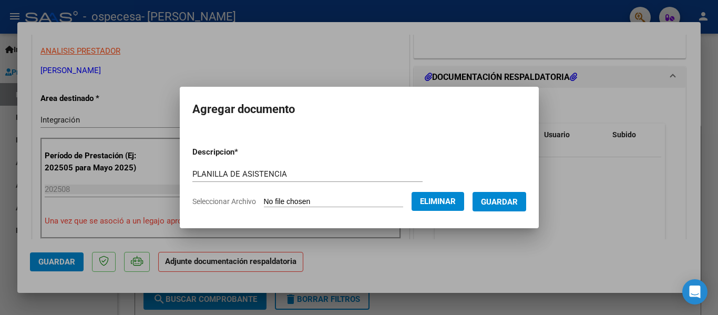
click at [508, 216] on mat-dialog-container "Agregar documento Descripcion * PLANILLA DE ASISTENCIA Escriba aquí una descrip…" at bounding box center [359, 157] width 359 height 141
click at [514, 207] on button "Guardar" at bounding box center [500, 201] width 54 height 19
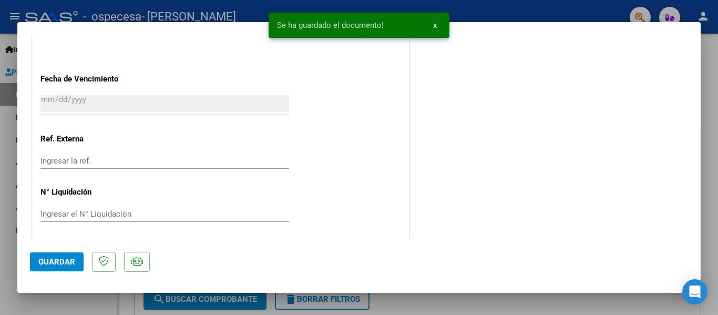
scroll to position [737, 0]
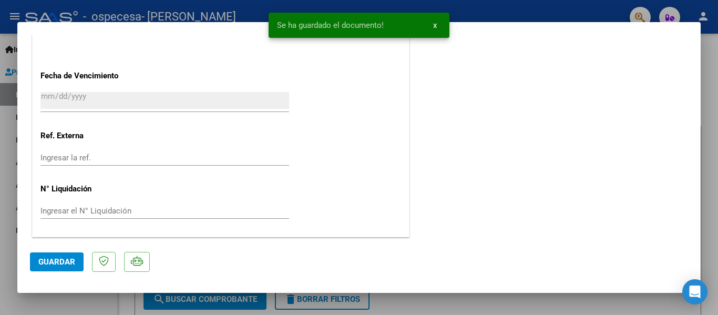
click at [64, 258] on span "Guardar" at bounding box center [56, 261] width 37 height 9
click at [712, 70] on div at bounding box center [359, 157] width 718 height 315
type input "$ 0,00"
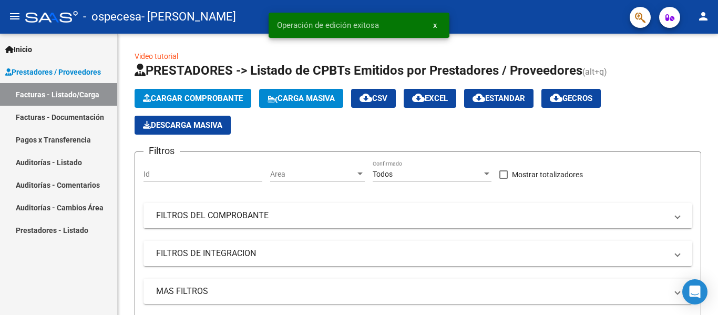
click at [52, 49] on link "Inicio" at bounding box center [58, 49] width 117 height 23
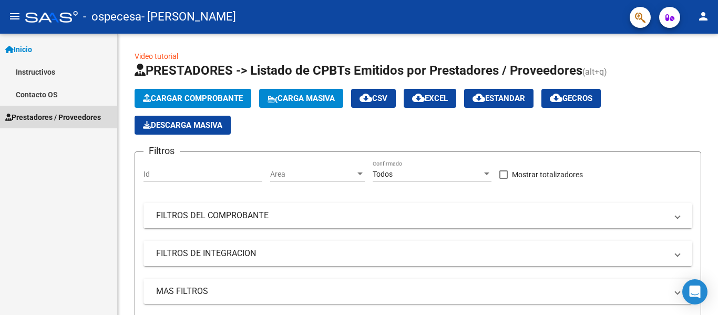
click at [36, 113] on span "Prestadores / Proveedores" at bounding box center [53, 117] width 96 height 12
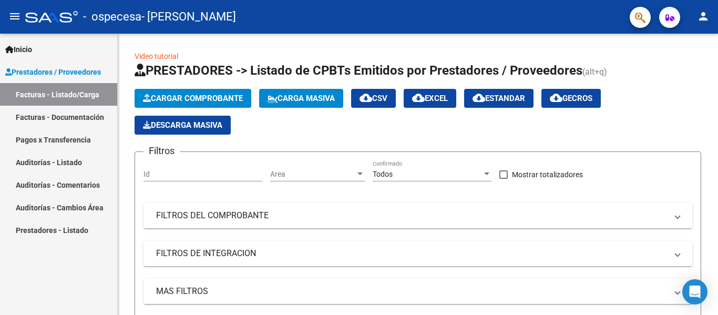
click at [52, 122] on link "Facturas - Documentación" at bounding box center [58, 117] width 117 height 23
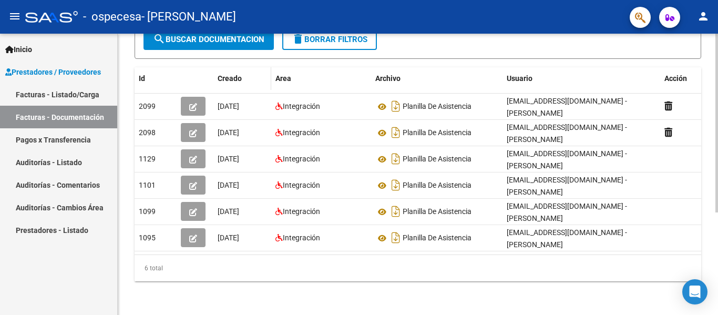
scroll to position [162, 0]
click at [92, 105] on link "Facturas - Listado/Carga" at bounding box center [58, 94] width 117 height 23
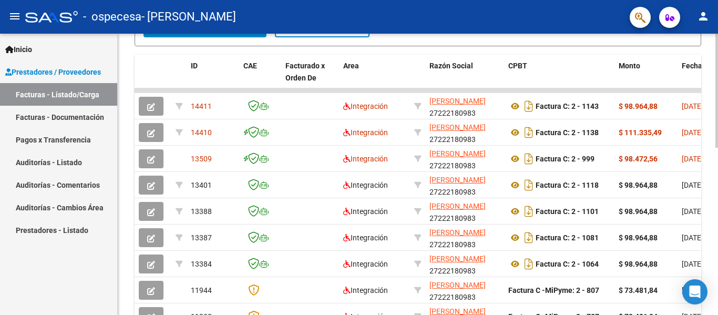
scroll to position [316, 0]
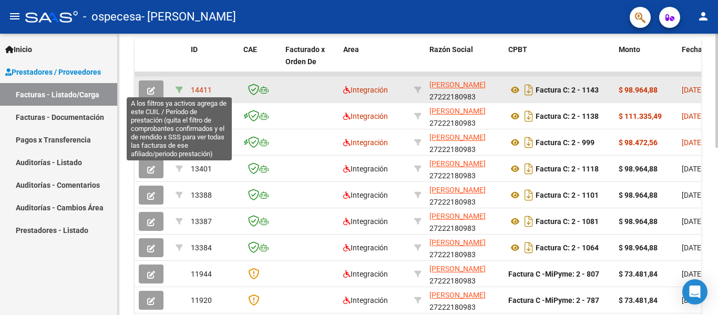
click at [176, 92] on icon at bounding box center [179, 89] width 7 height 7
type input "202508"
type input "27545188762"
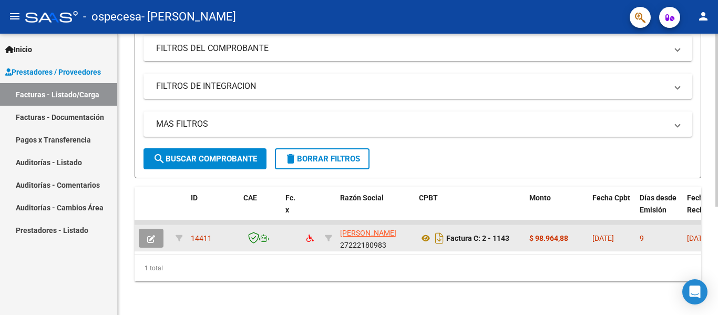
scroll to position [176, 0]
click at [80, 103] on link "Facturas - Listado/Carga" at bounding box center [58, 94] width 117 height 23
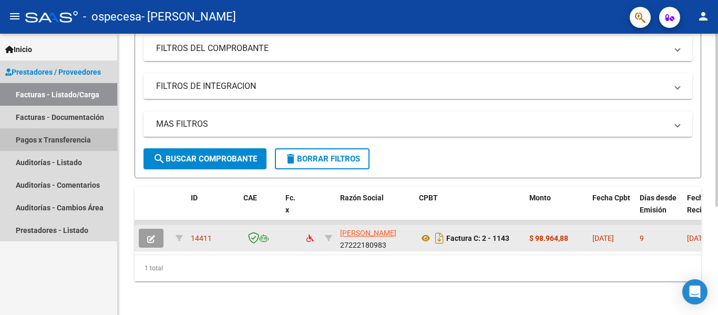
click at [77, 145] on link "Pagos x Transferencia" at bounding box center [58, 139] width 117 height 23
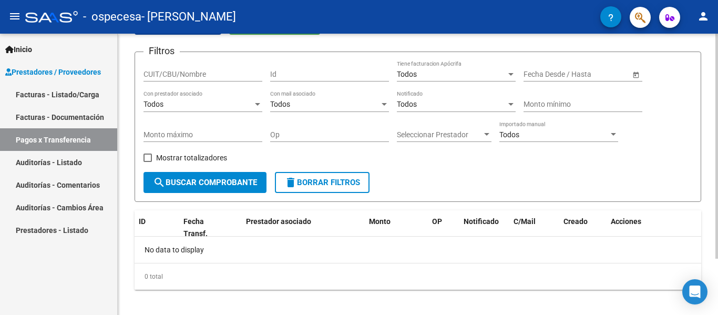
scroll to position [70, 0]
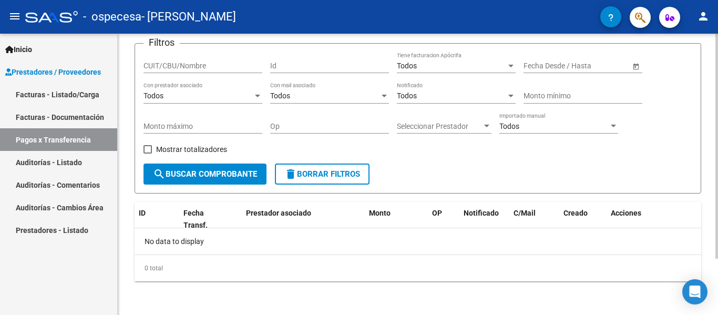
click at [202, 177] on span "search Buscar Comprobante" at bounding box center [205, 173] width 104 height 9
click at [64, 99] on link "Facturas - Listado/Carga" at bounding box center [58, 94] width 117 height 23
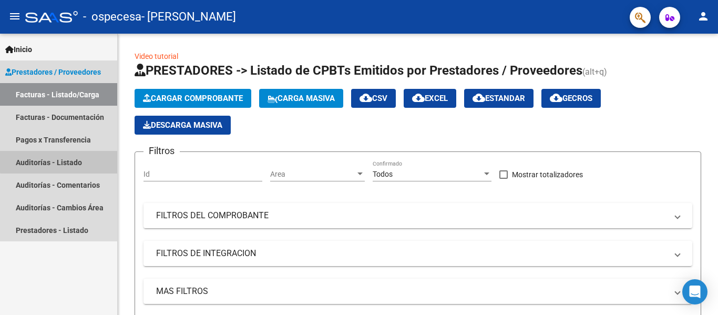
click at [62, 159] on link "Auditorías - Listado" at bounding box center [58, 162] width 117 height 23
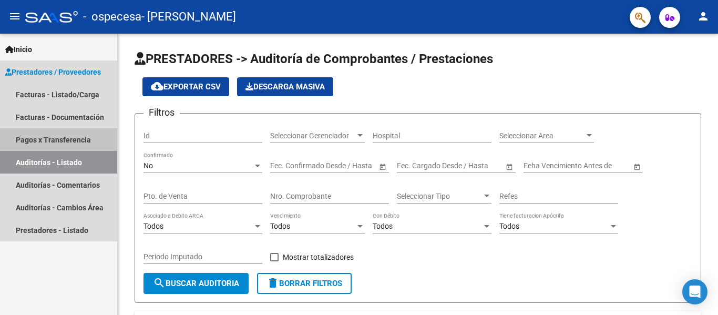
click at [68, 130] on link "Pagos x Transferencia" at bounding box center [58, 139] width 117 height 23
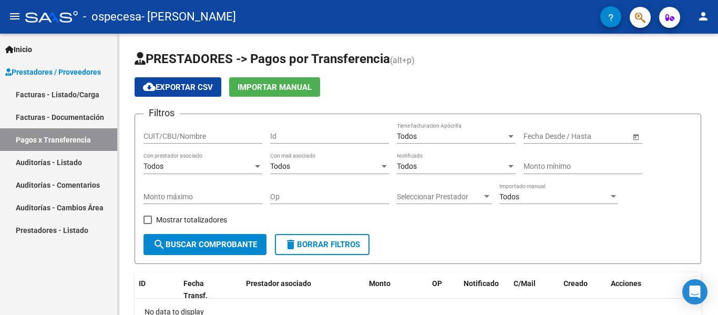
click at [75, 97] on link "Facturas - Listado/Carga" at bounding box center [58, 94] width 117 height 23
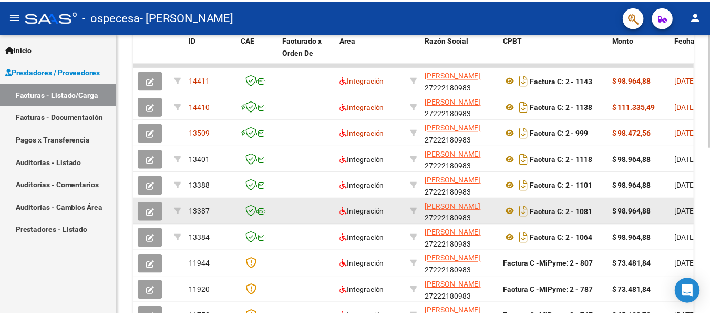
scroll to position [307, 0]
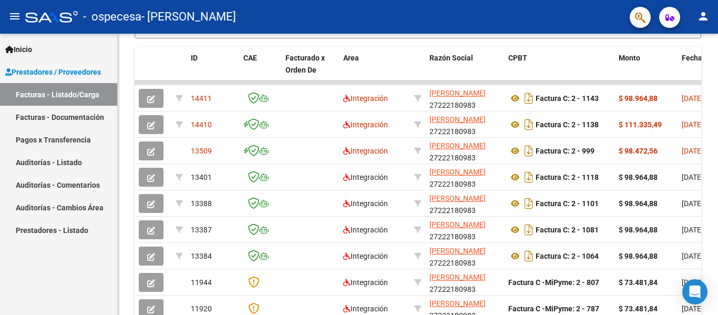
click at [702, 14] on mat-icon "person" at bounding box center [703, 16] width 13 height 13
click at [673, 66] on button "exit_to_app Salir" at bounding box center [682, 69] width 64 height 25
